Goal: Task Accomplishment & Management: Manage account settings

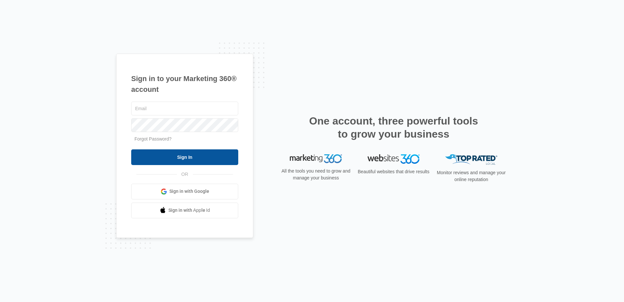
type input "[EMAIL_ADDRESS][DOMAIN_NAME]"
click at [210, 162] on input "Sign In" at bounding box center [184, 157] width 107 height 16
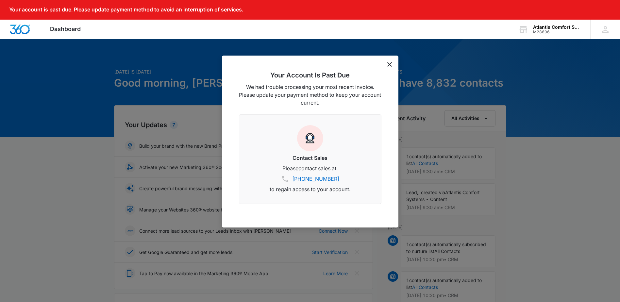
click at [389, 61] on div "Your Account Is Past Due We had trouble processing your most recent invoice. Pl…" at bounding box center [310, 142] width 176 height 172
click at [389, 63] on icon "dismiss this dialog" at bounding box center [389, 64] width 5 height 5
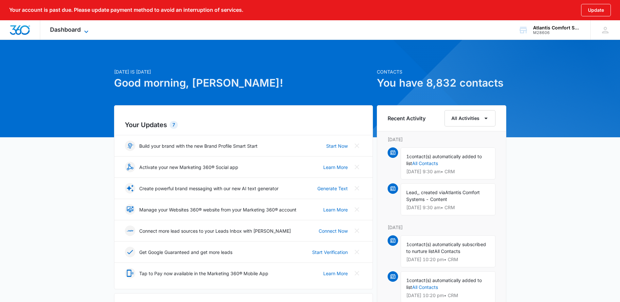
click at [83, 27] on div "Dashboard Apps Reputation Websites Forms CRM Email Social Shop Payments POS Con…" at bounding box center [70, 29] width 60 height 19
